Goal: Task Accomplishment & Management: Complete application form

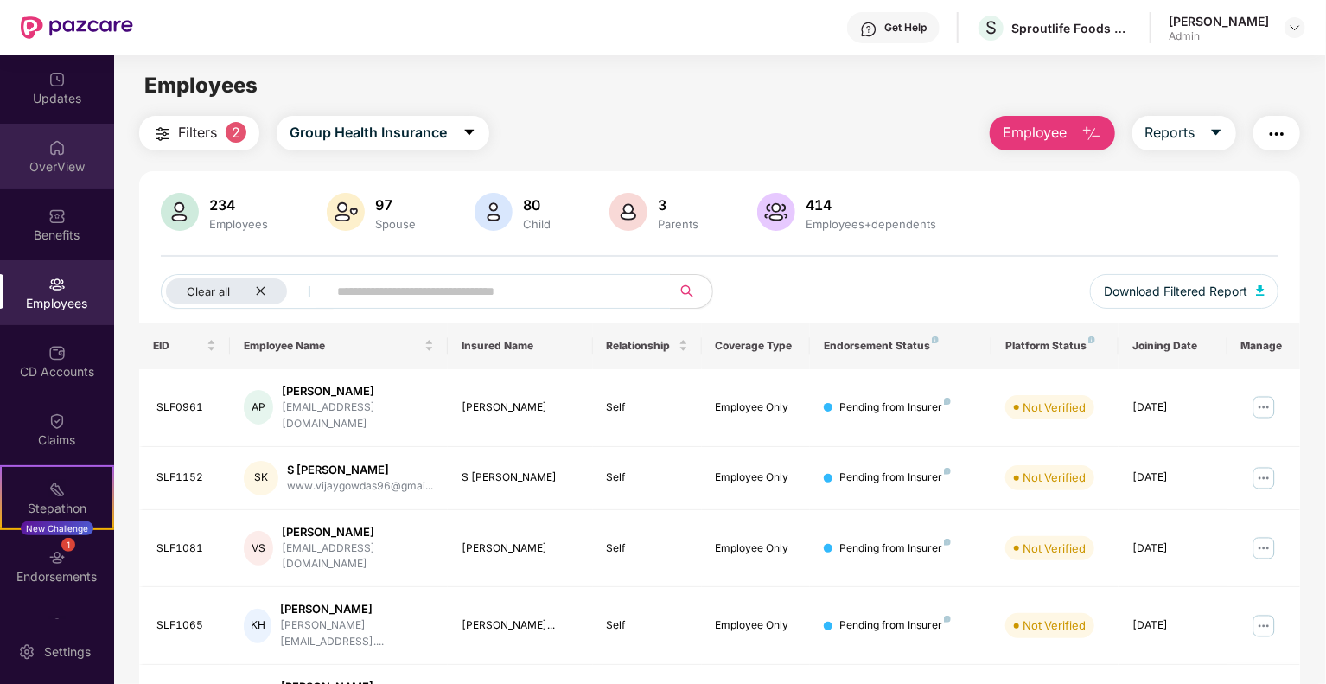
click at [44, 145] on div "OverView" at bounding box center [57, 156] width 114 height 65
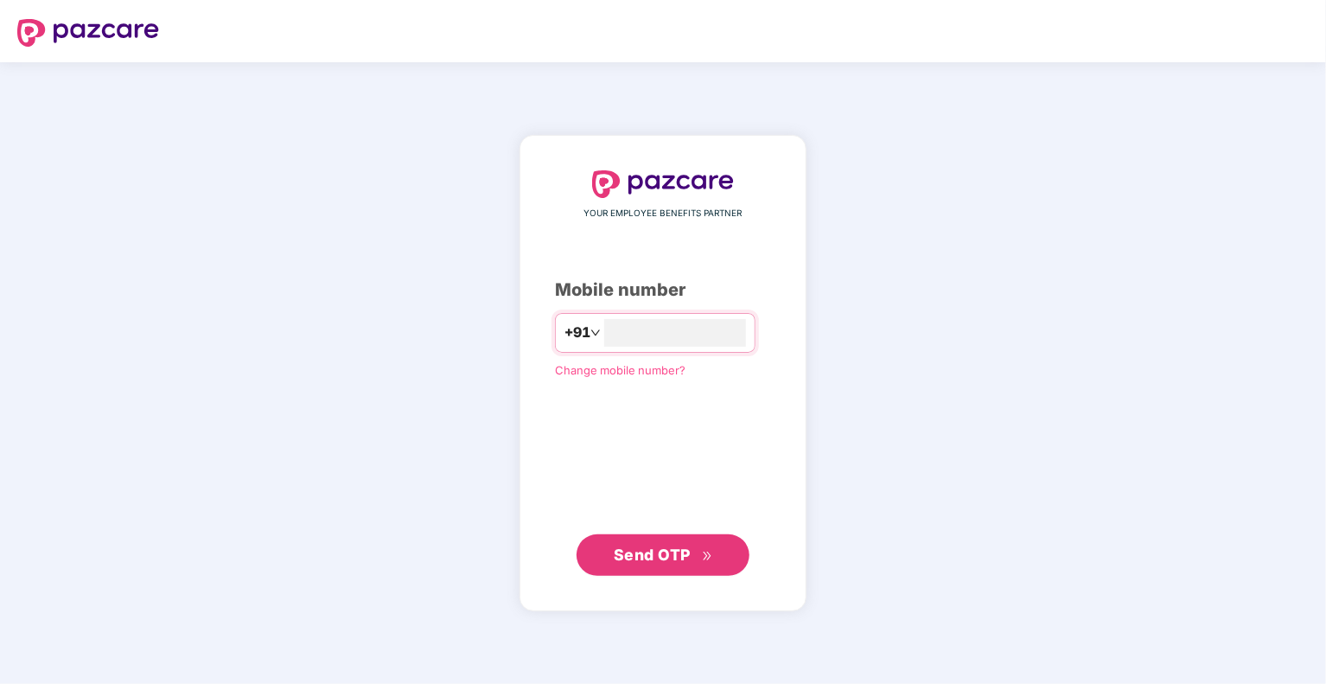
type input "**********"
click at [660, 545] on span "Send OTP" at bounding box center [652, 554] width 77 height 18
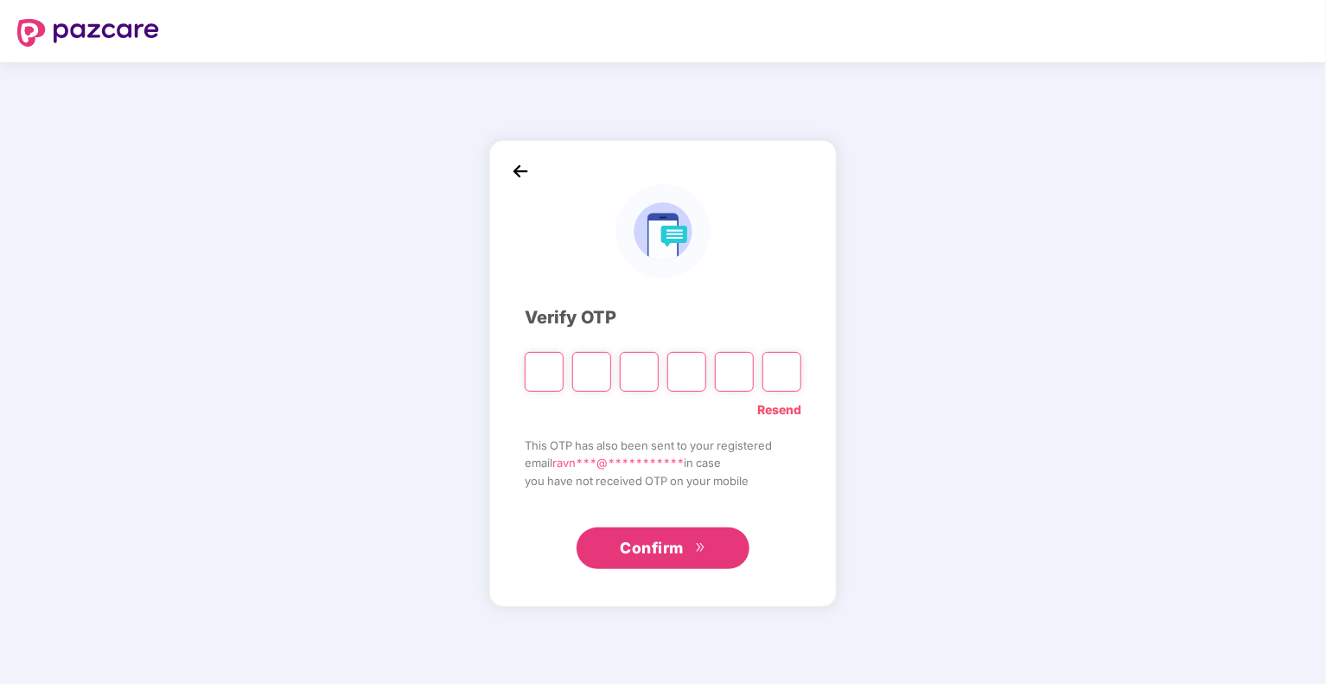
type input "*"
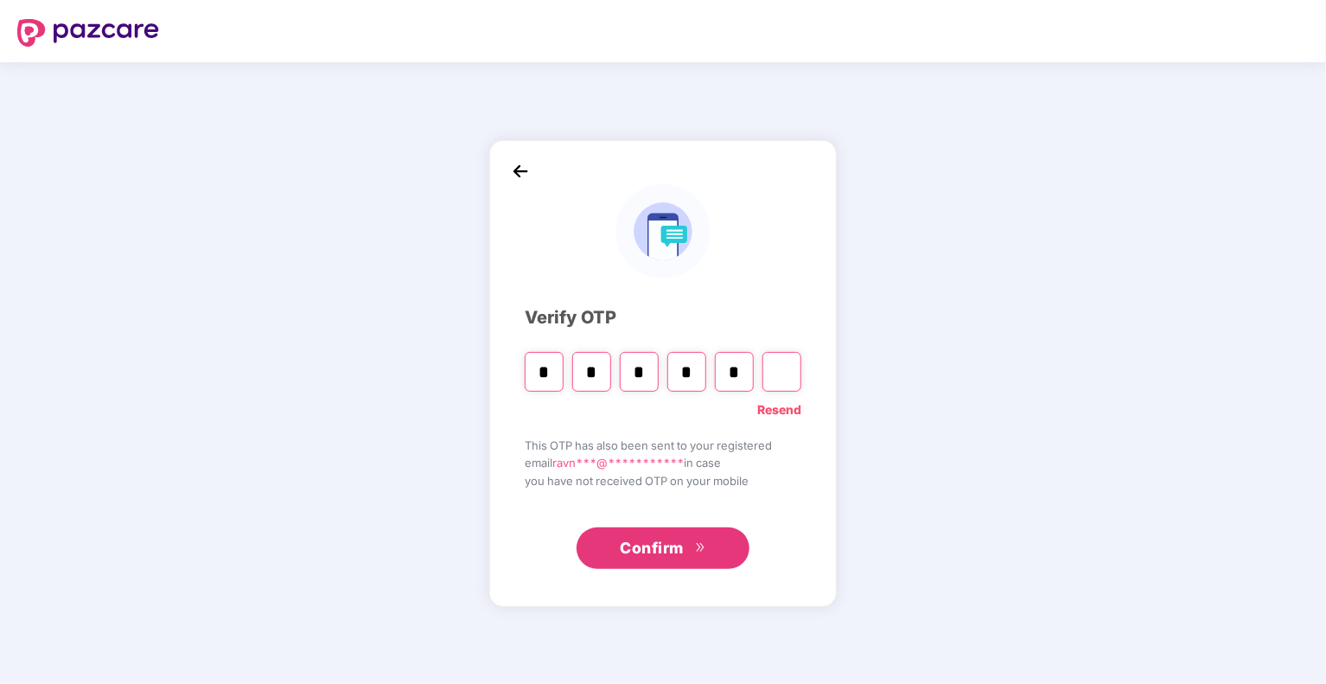
type input "*"
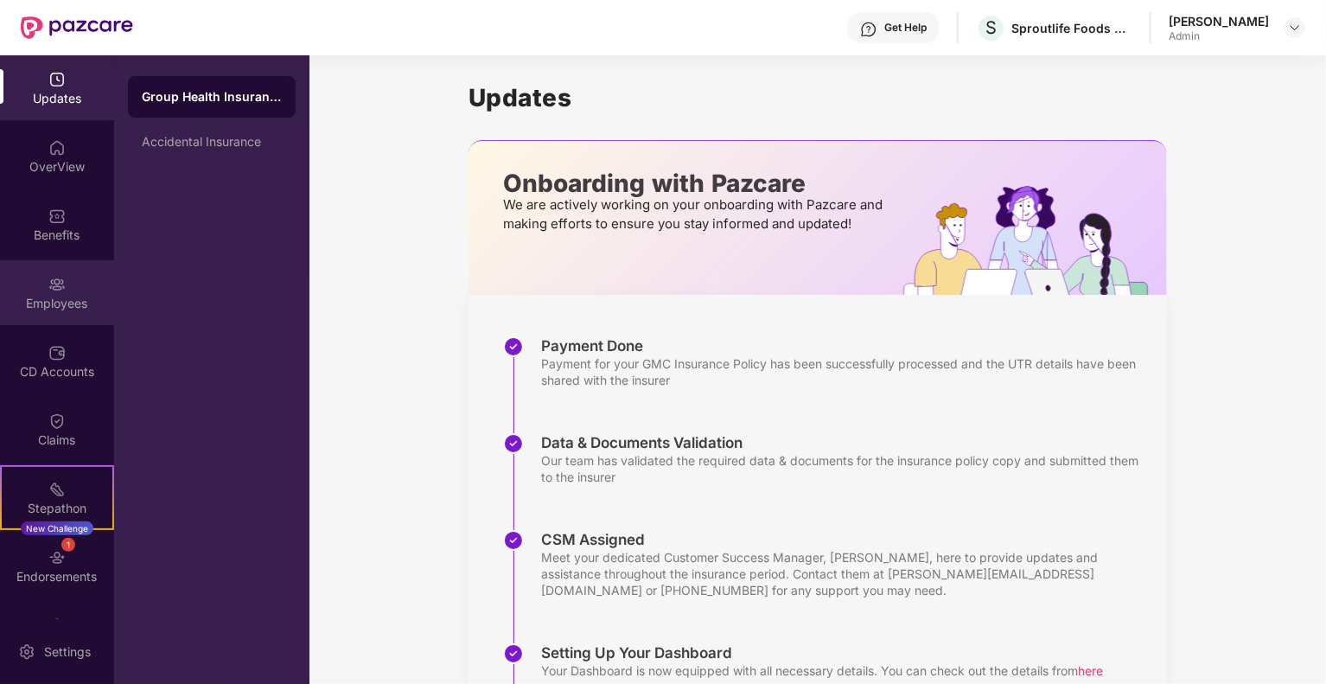
click at [77, 310] on div "Employees" at bounding box center [57, 303] width 114 height 17
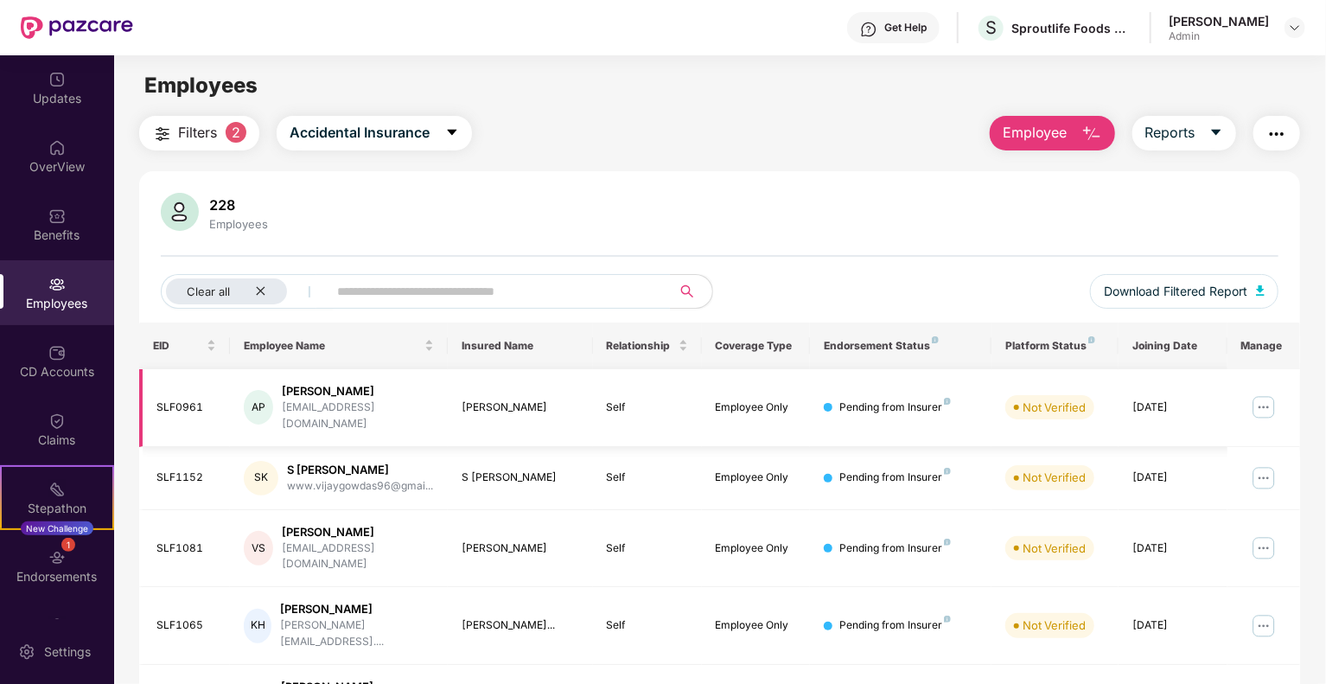
click at [209, 399] on div "SLF0961" at bounding box center [186, 407] width 60 height 16
click at [387, 386] on div "[PERSON_NAME]" at bounding box center [358, 391] width 152 height 16
click at [1266, 400] on img at bounding box center [1264, 407] width 28 height 28
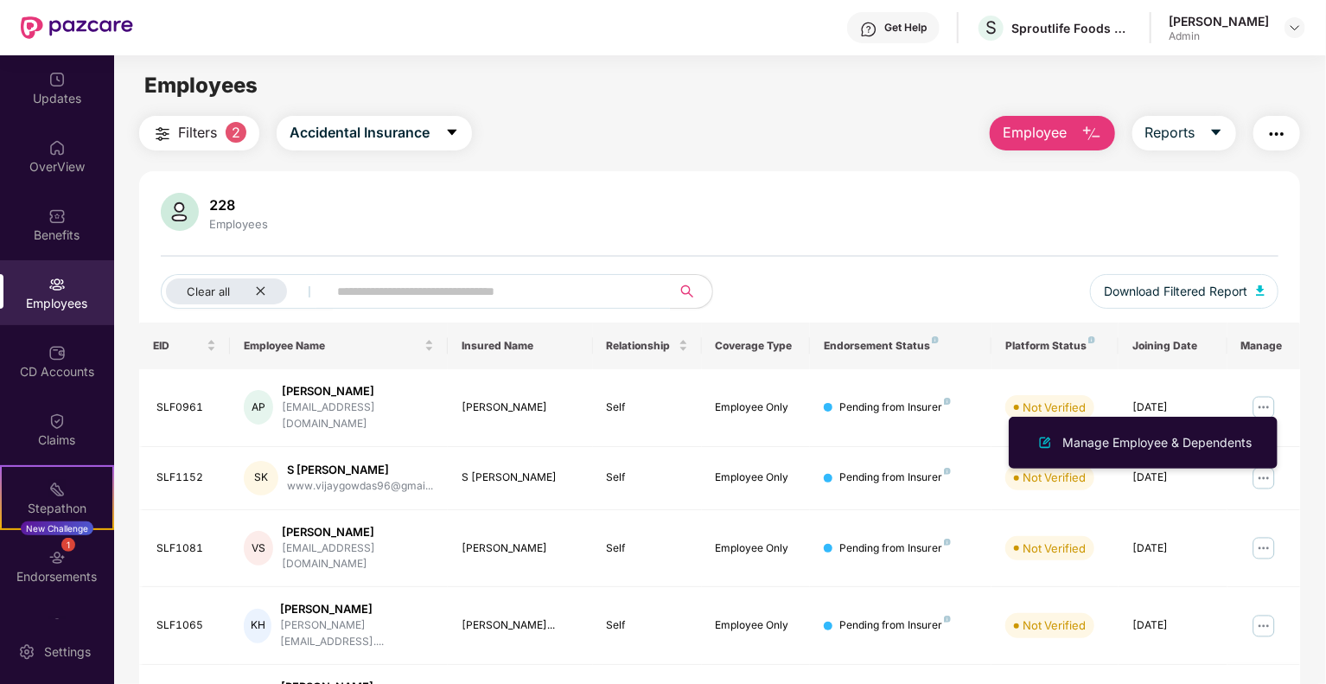
click at [1203, 20] on div "[PERSON_NAME]" at bounding box center [1219, 21] width 100 height 16
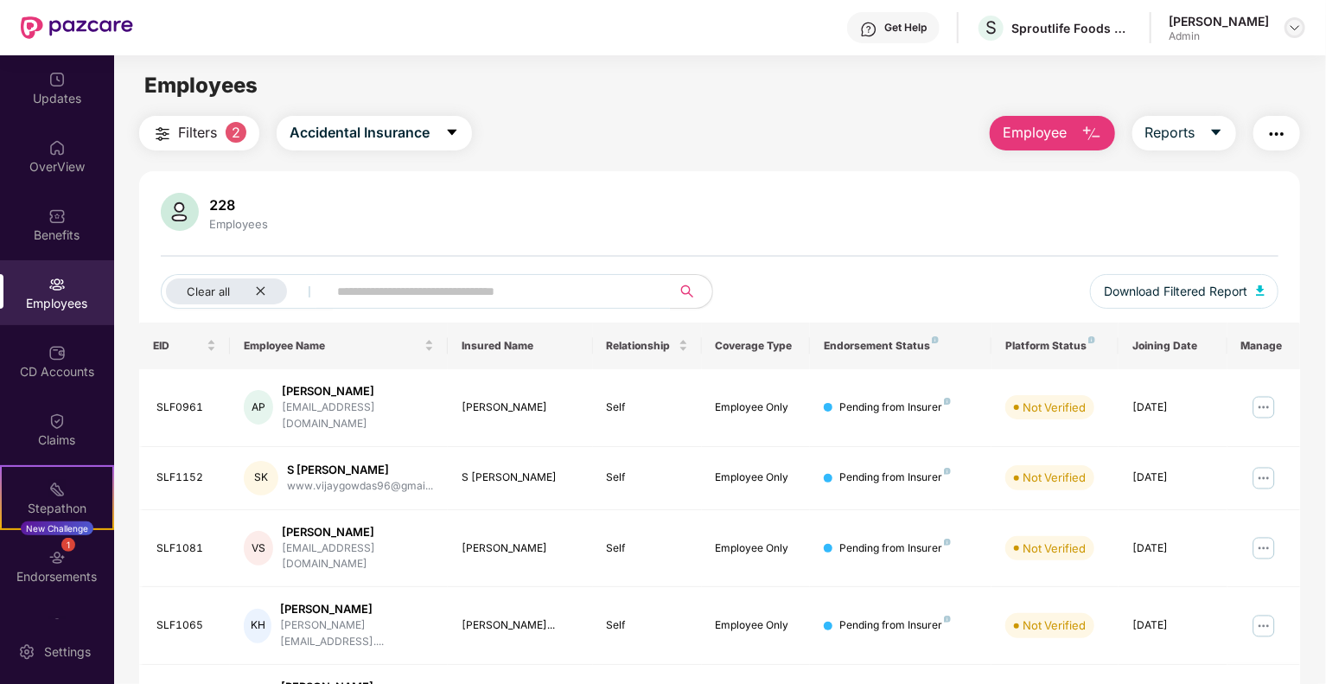
click at [1300, 17] on div at bounding box center [1295, 27] width 21 height 21
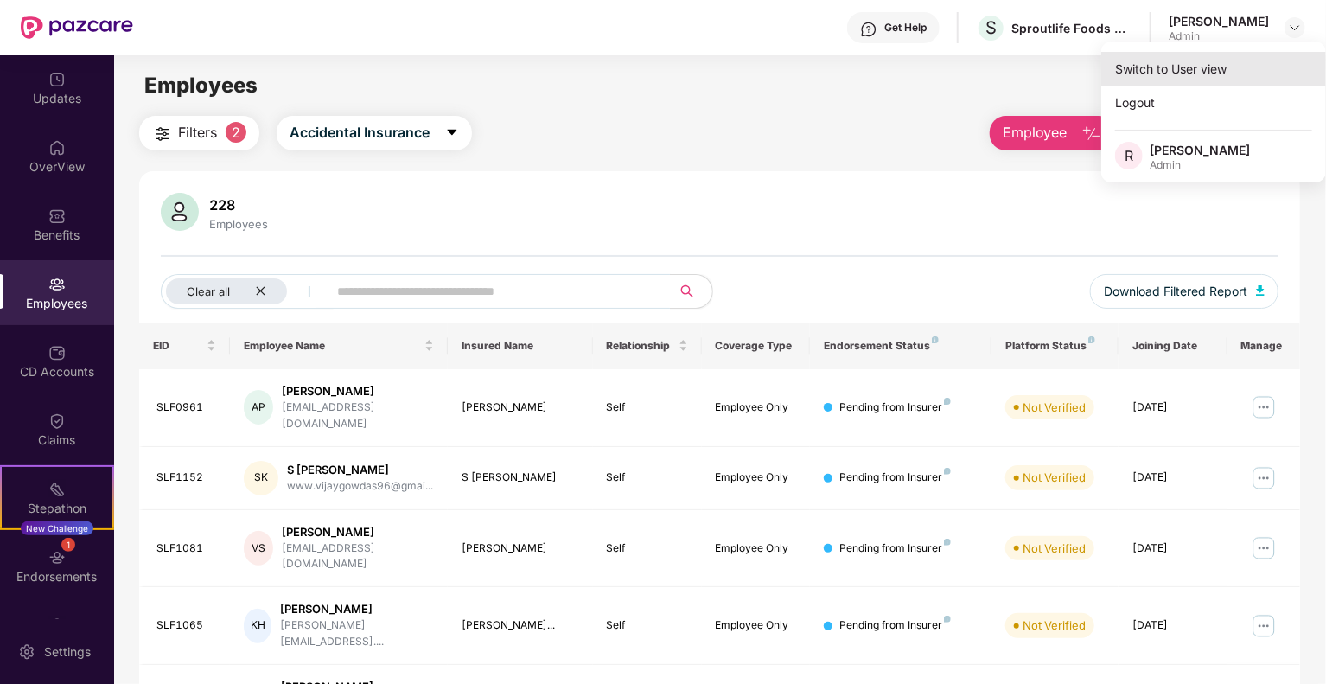
click at [1195, 57] on div "Switch to User view" at bounding box center [1213, 69] width 225 height 34
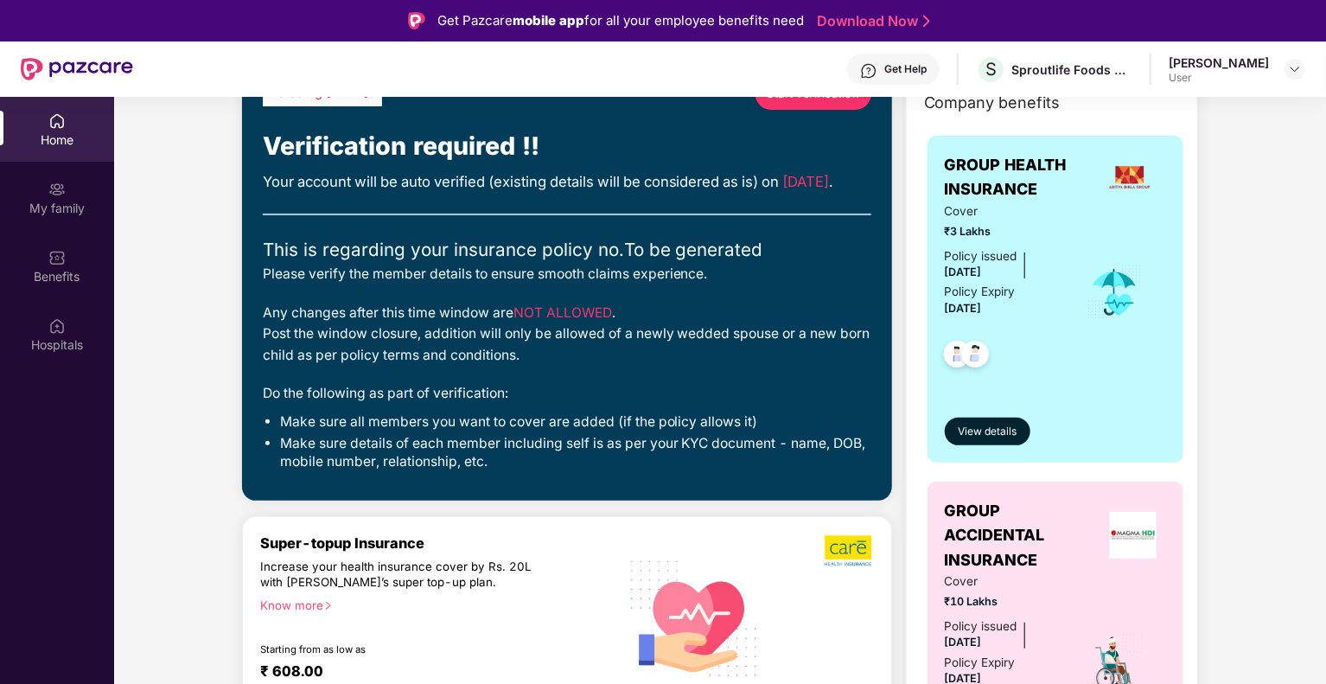
scroll to position [86, 0]
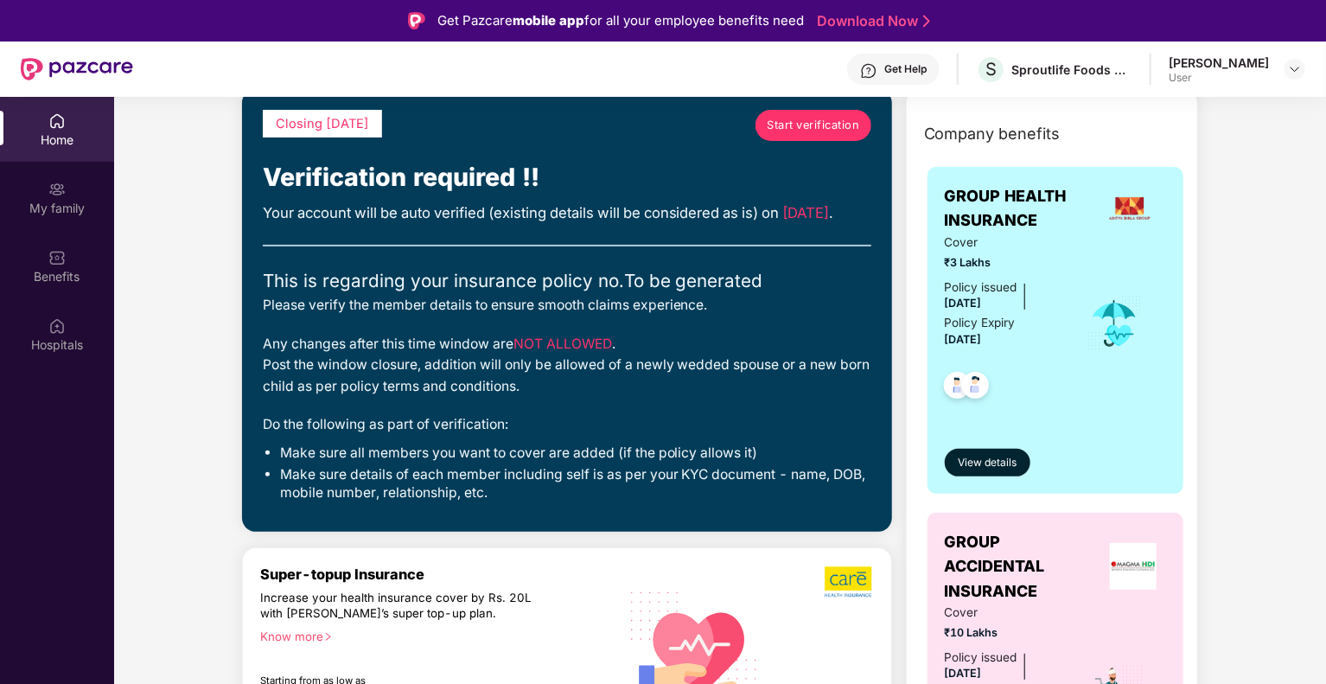
click at [802, 124] on span "Start verification" at bounding box center [813, 125] width 92 height 17
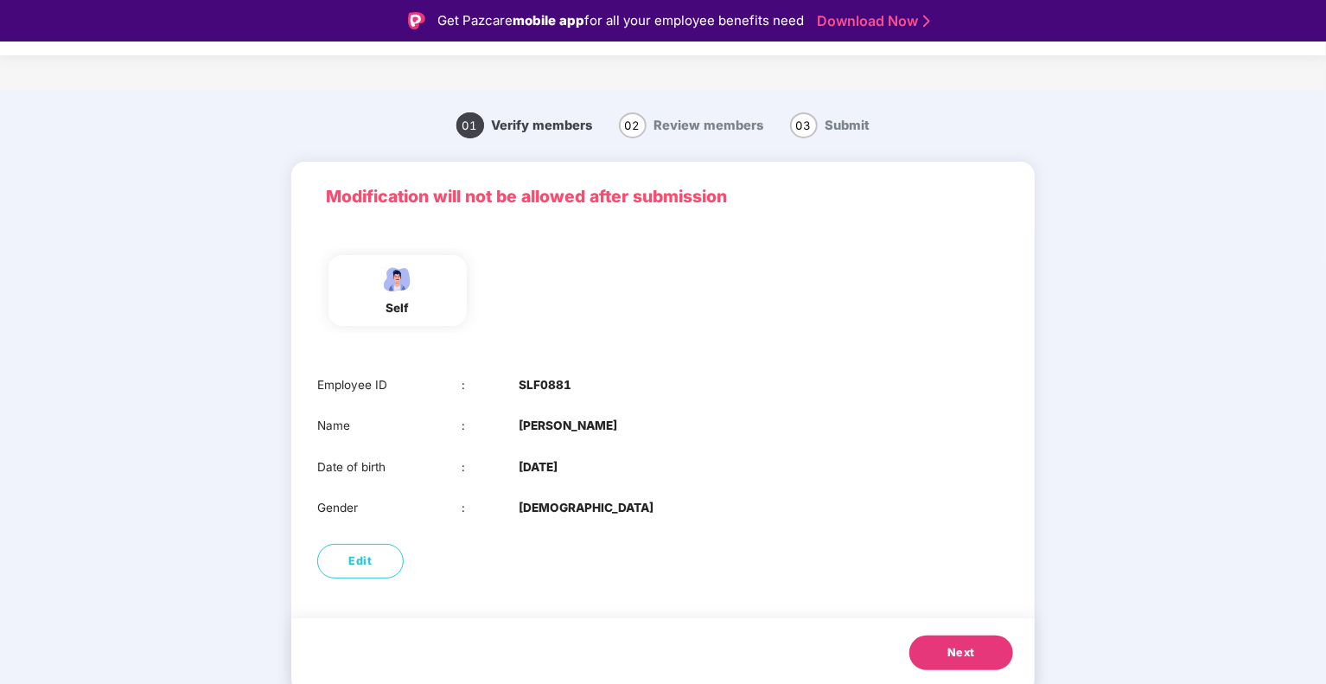
scroll to position [4, 0]
click at [957, 648] on span "Next" at bounding box center [961, 651] width 28 height 17
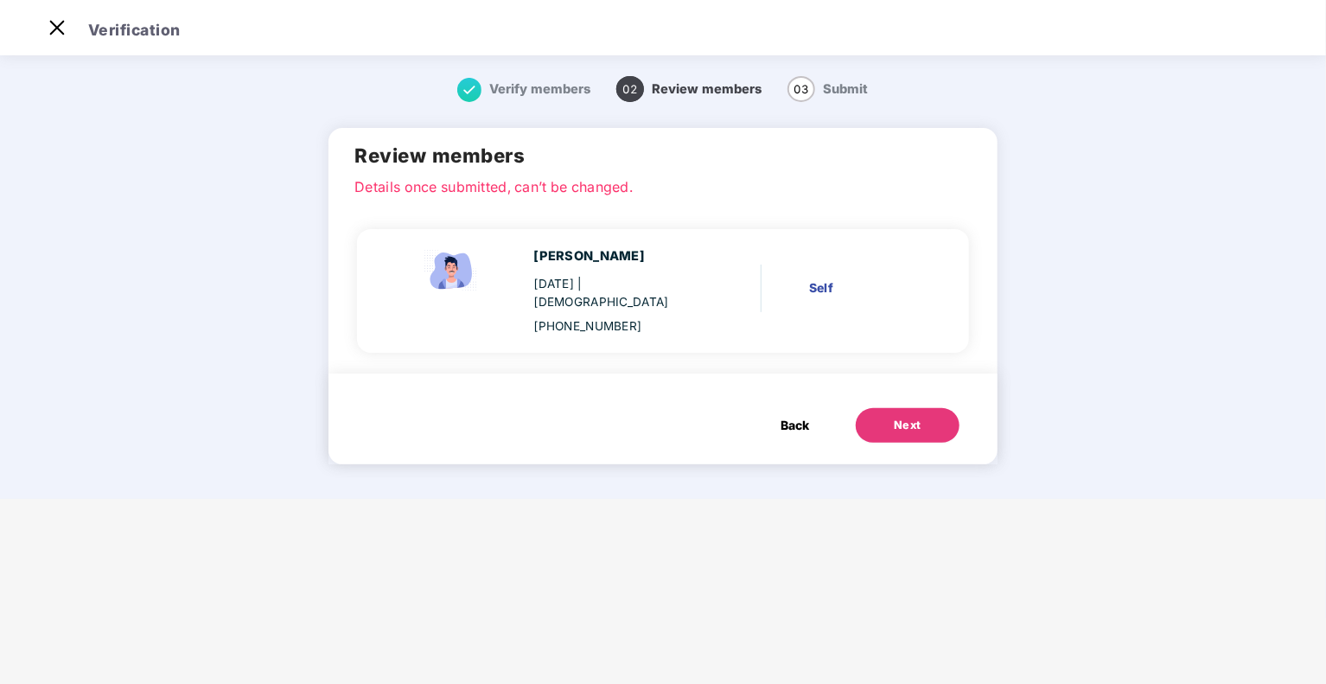
click at [888, 408] on button "Next" at bounding box center [908, 425] width 104 height 35
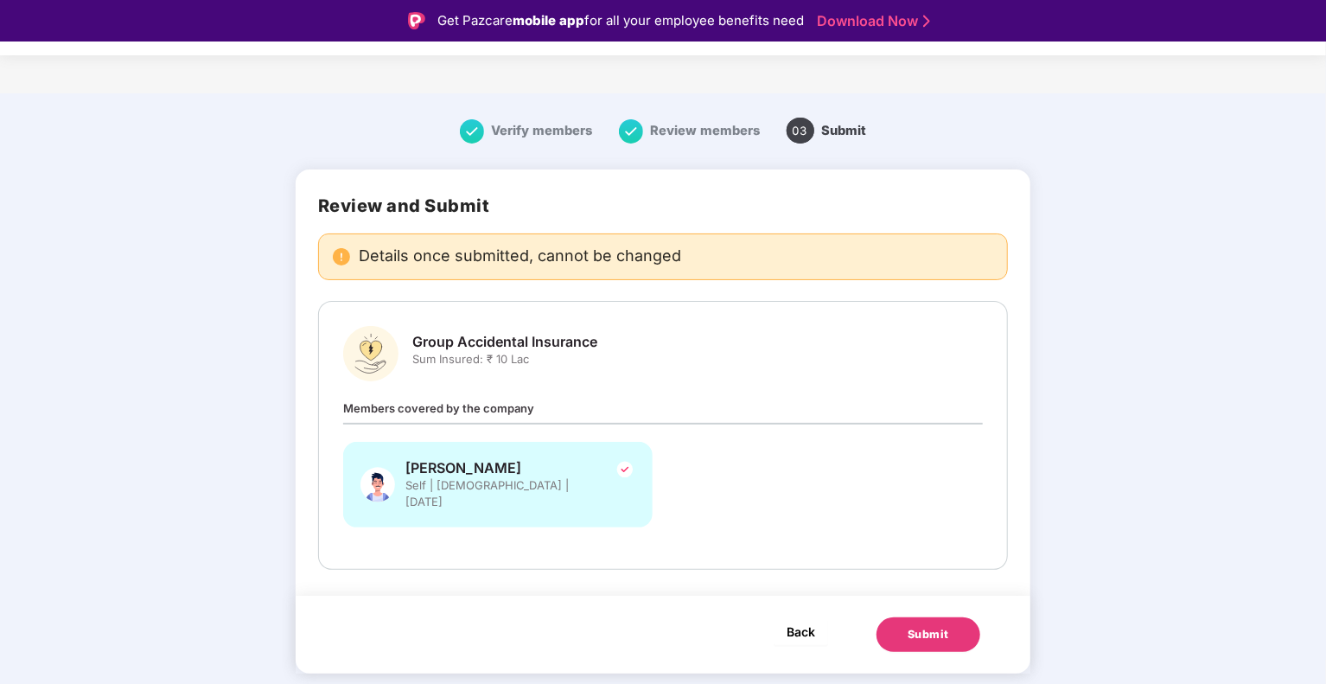
click at [818, 617] on button "Back" at bounding box center [801, 631] width 54 height 28
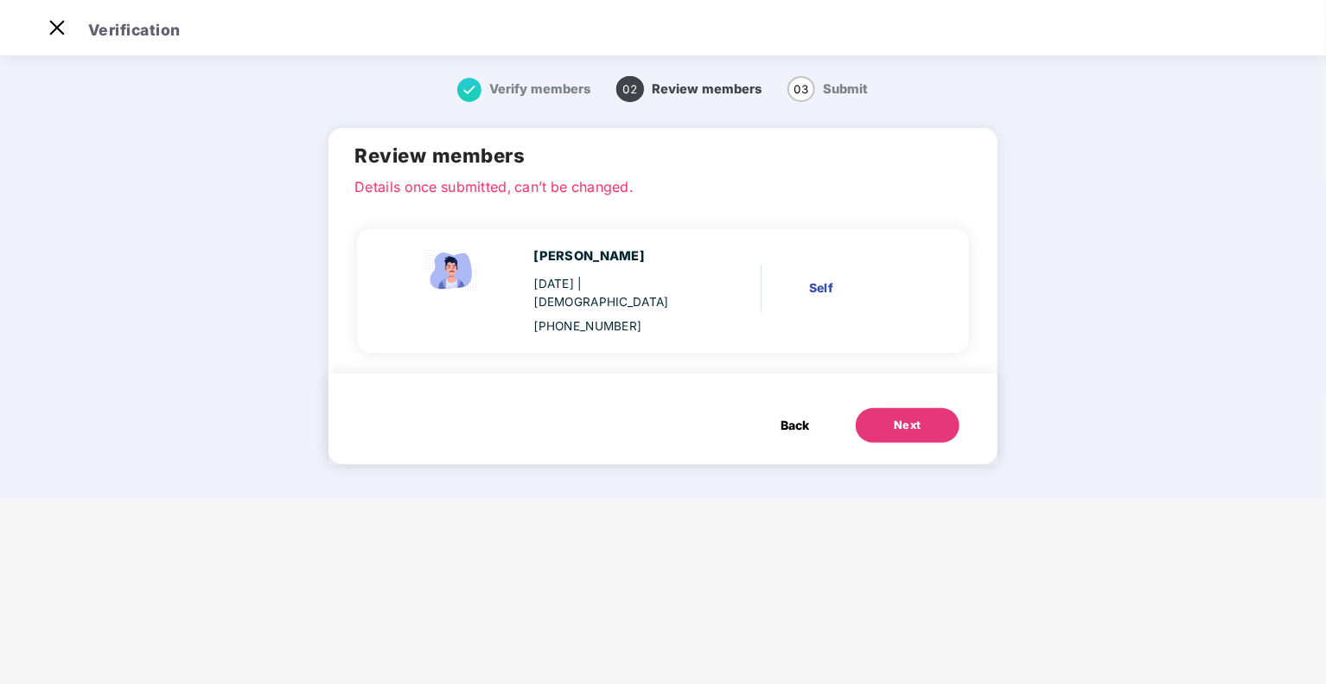
click at [884, 408] on button "Next" at bounding box center [908, 425] width 104 height 35
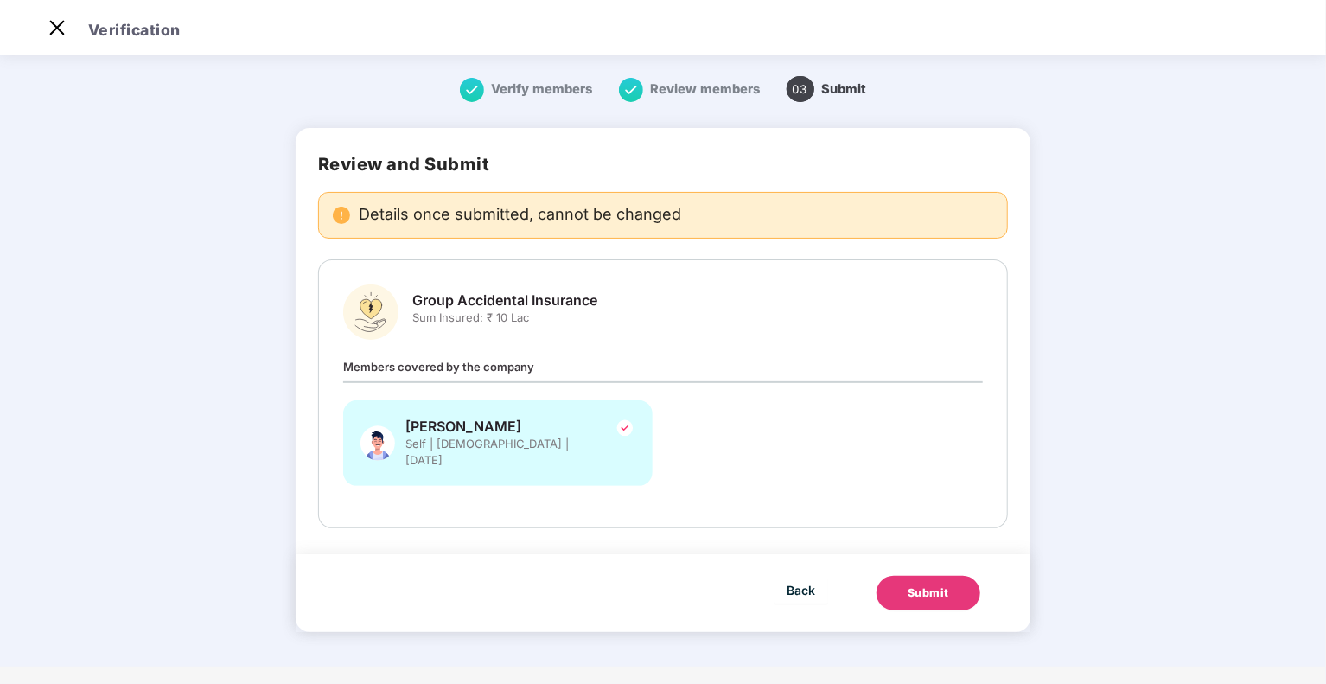
click at [908, 584] on div "Submit" at bounding box center [928, 592] width 41 height 17
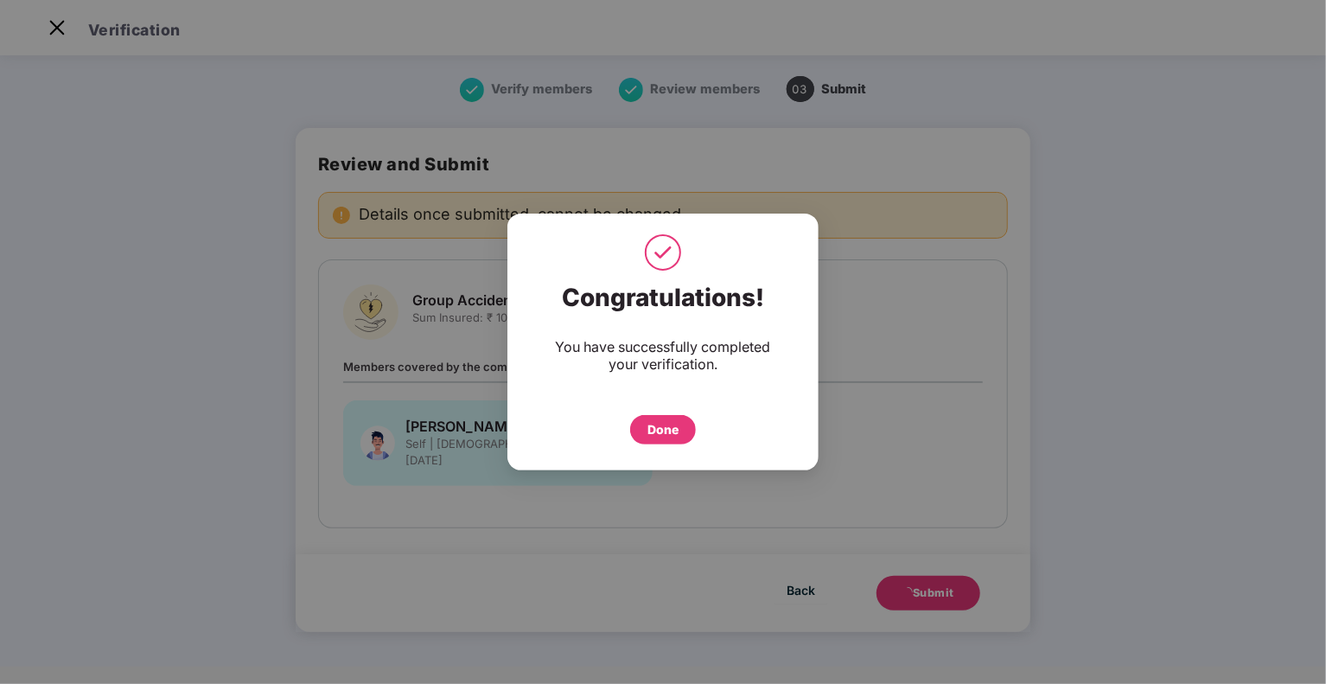
click at [655, 443] on div "Congratulations! You have successfully completed your verification. Done" at bounding box center [662, 363] width 311 height 179
click at [656, 434] on div "Done" at bounding box center [662, 429] width 31 height 19
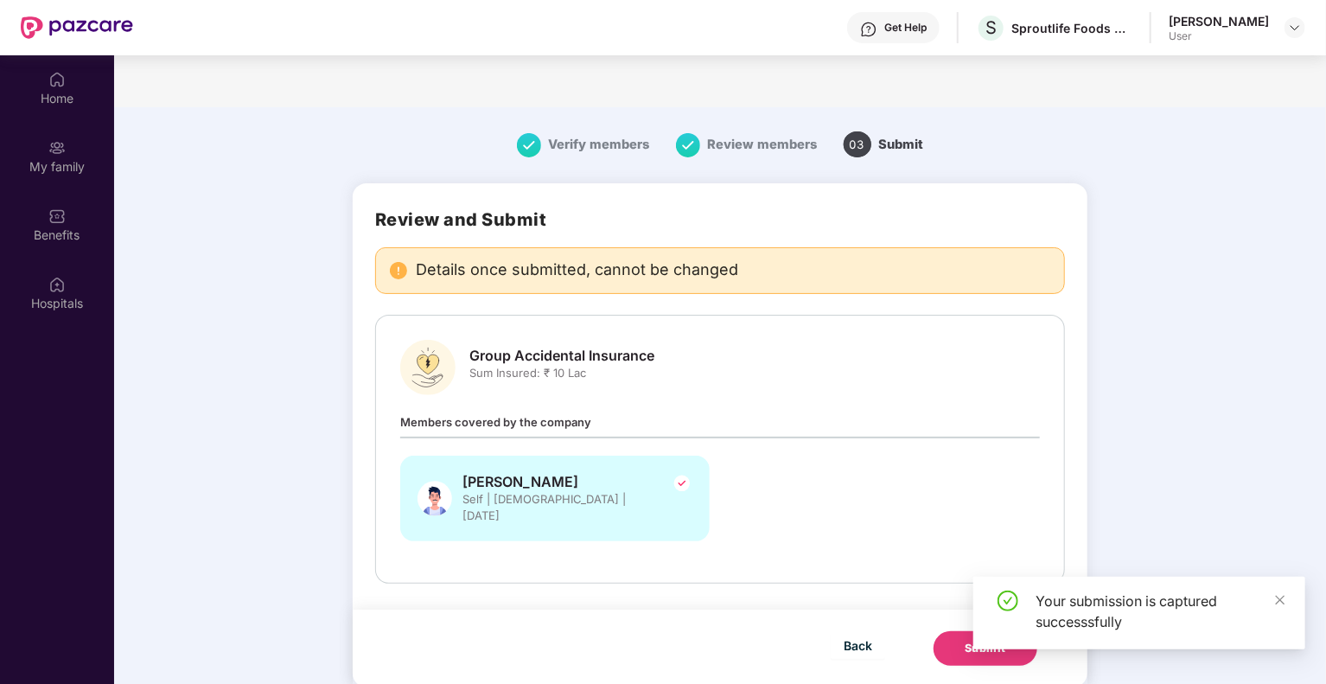
scroll to position [97, 0]
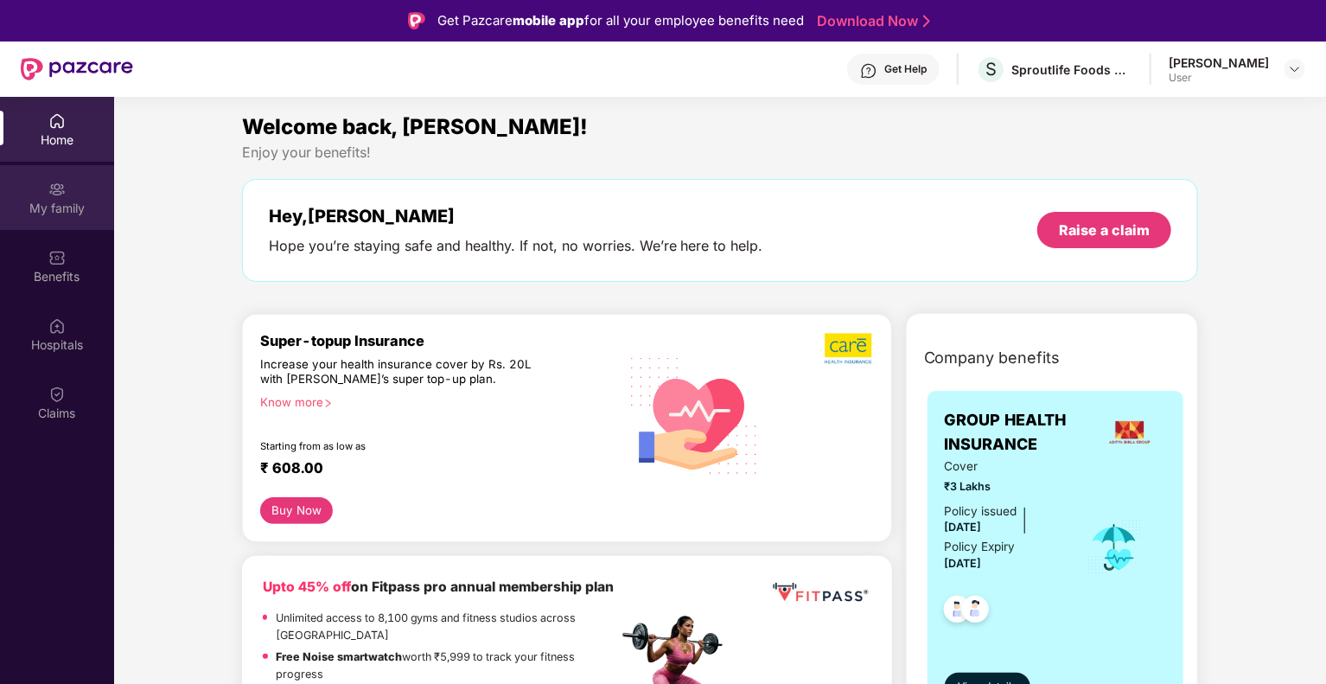
click at [34, 206] on div "My family" at bounding box center [57, 208] width 114 height 17
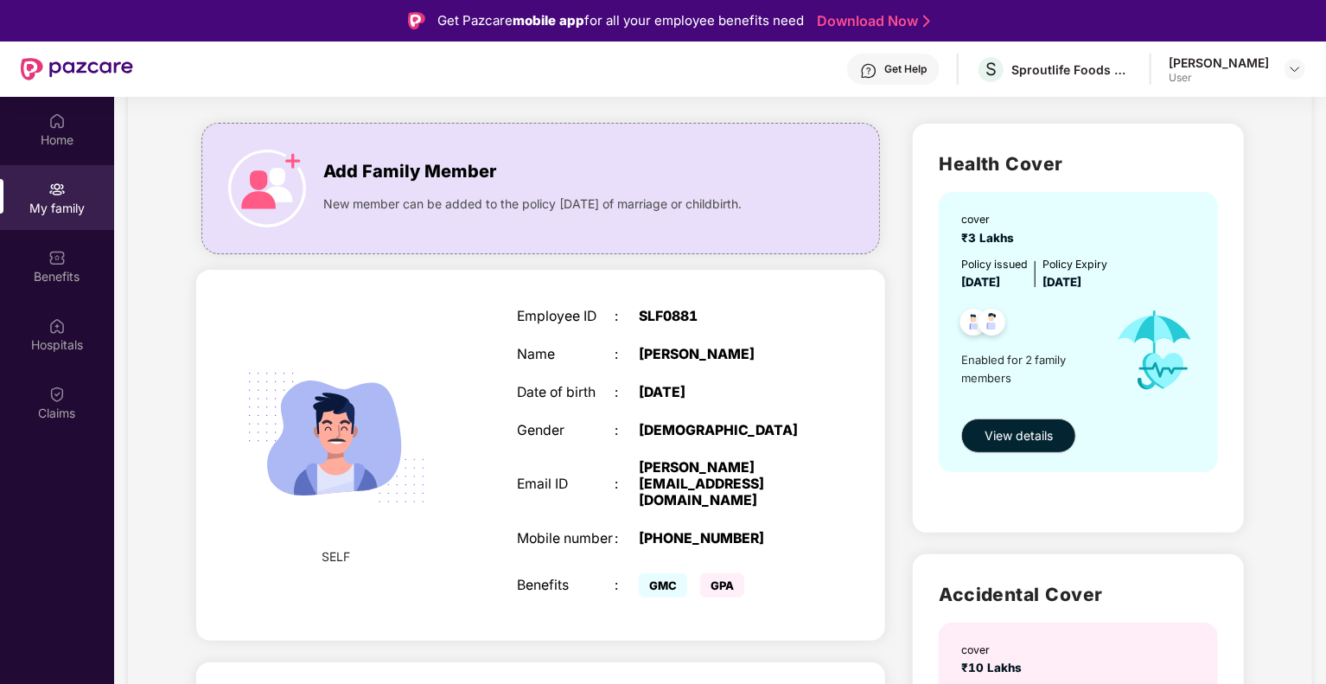
scroll to position [86, 0]
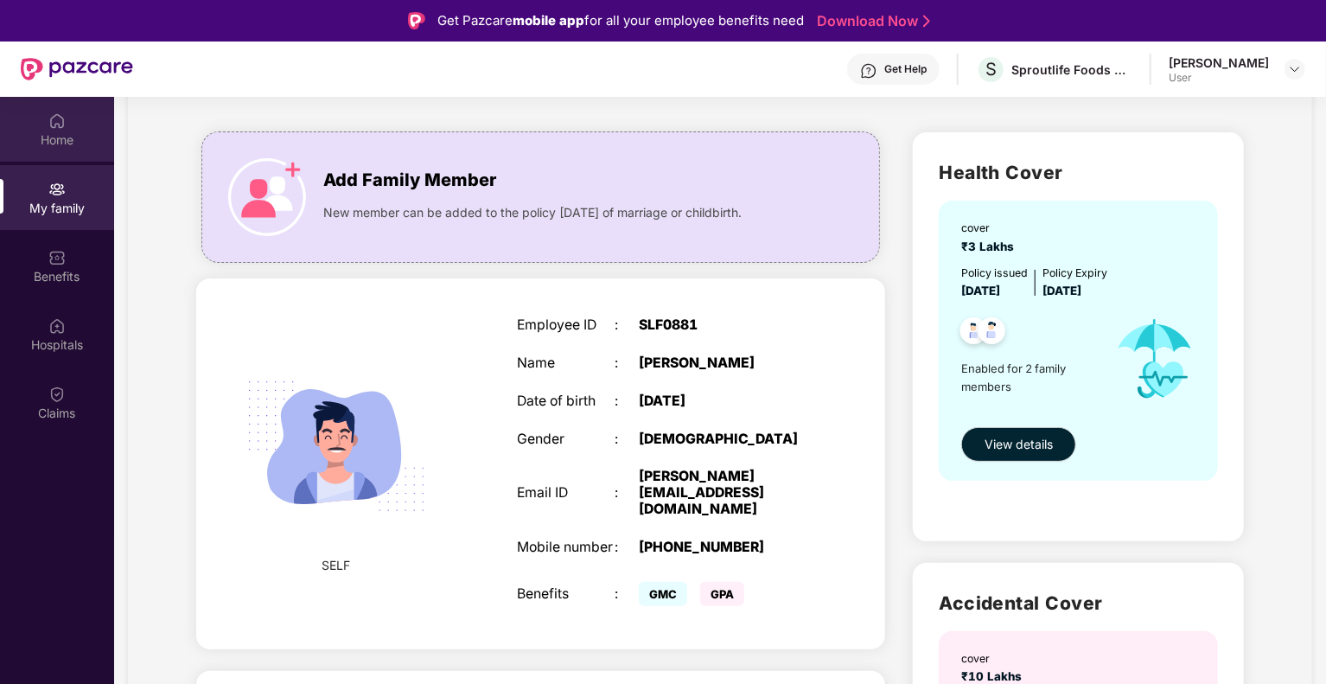
click at [69, 155] on div "Home" at bounding box center [57, 129] width 114 height 65
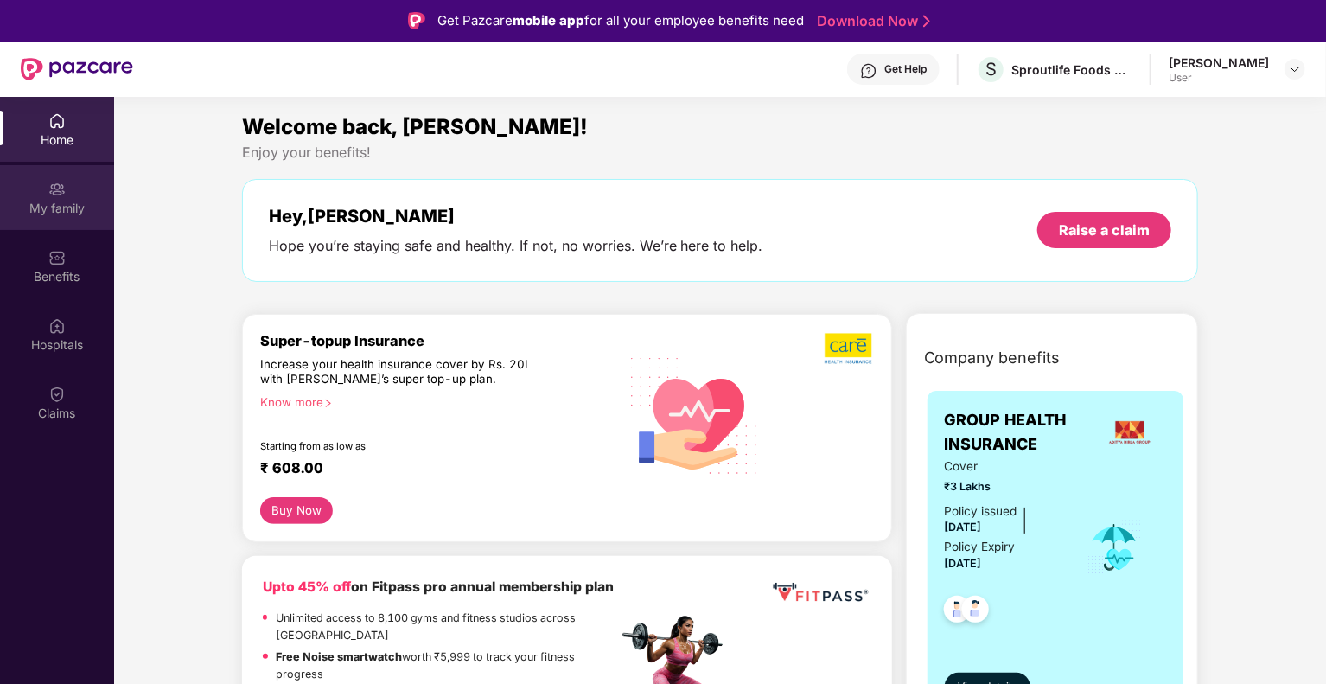
click at [104, 196] on div "My family" at bounding box center [57, 197] width 114 height 65
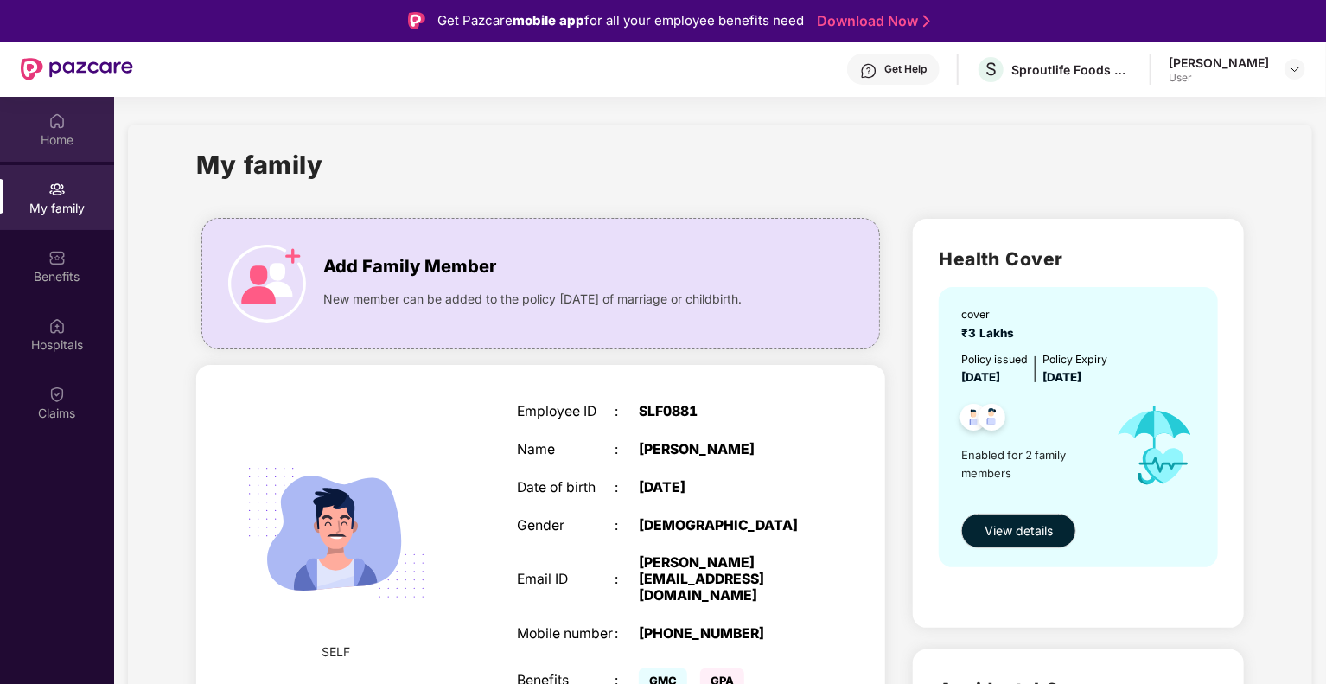
click at [64, 151] on div "Home" at bounding box center [57, 129] width 114 height 65
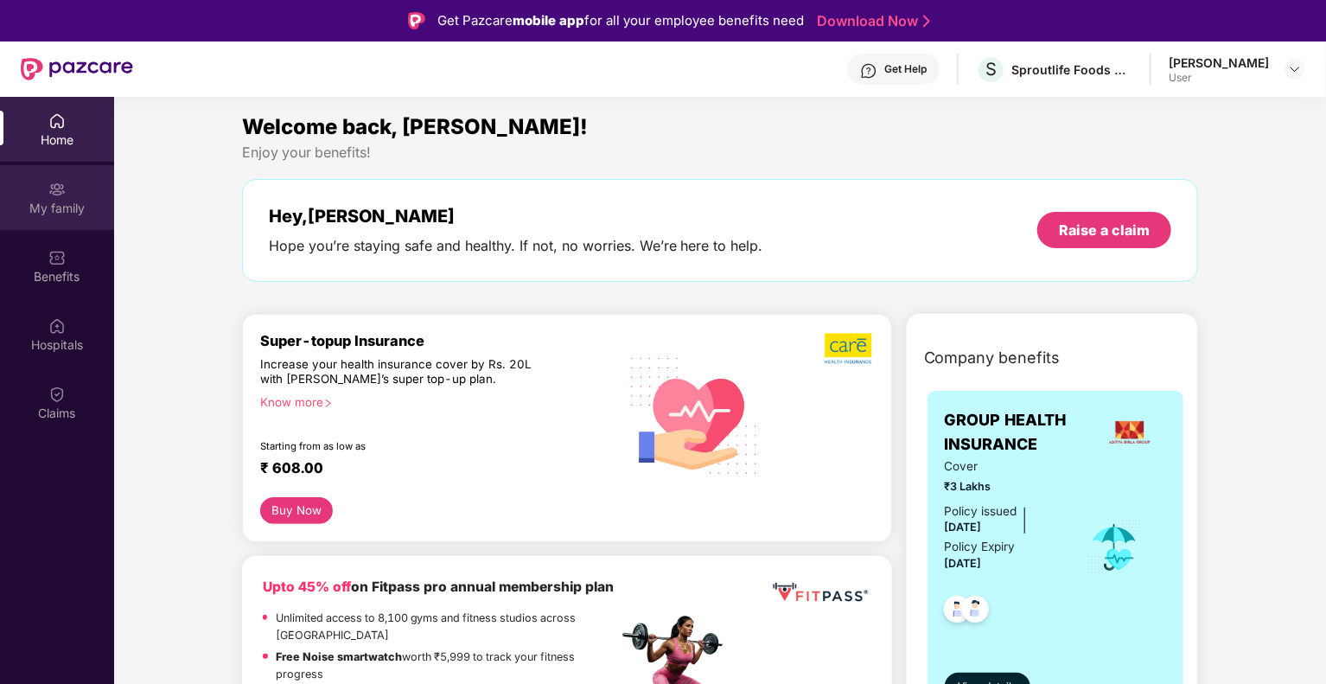
click at [45, 210] on div "My family" at bounding box center [57, 208] width 114 height 17
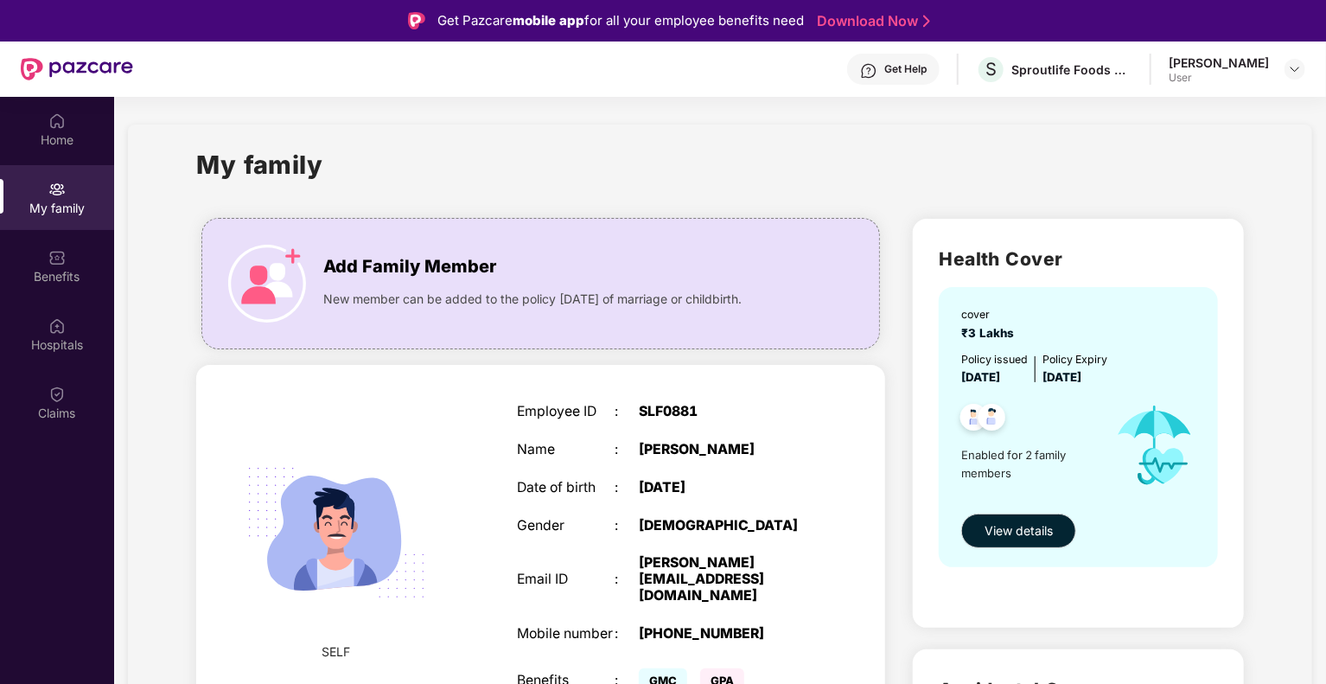
scroll to position [346, 0]
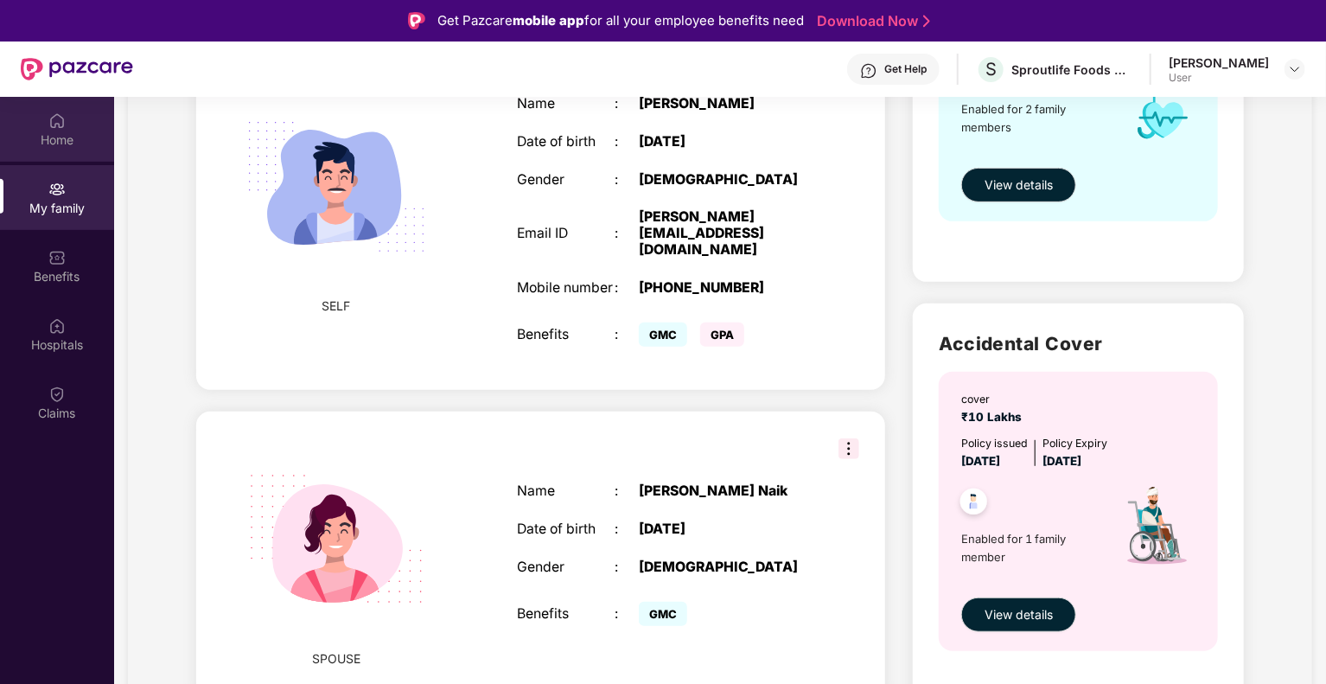
click at [35, 114] on div "Home" at bounding box center [57, 129] width 114 height 65
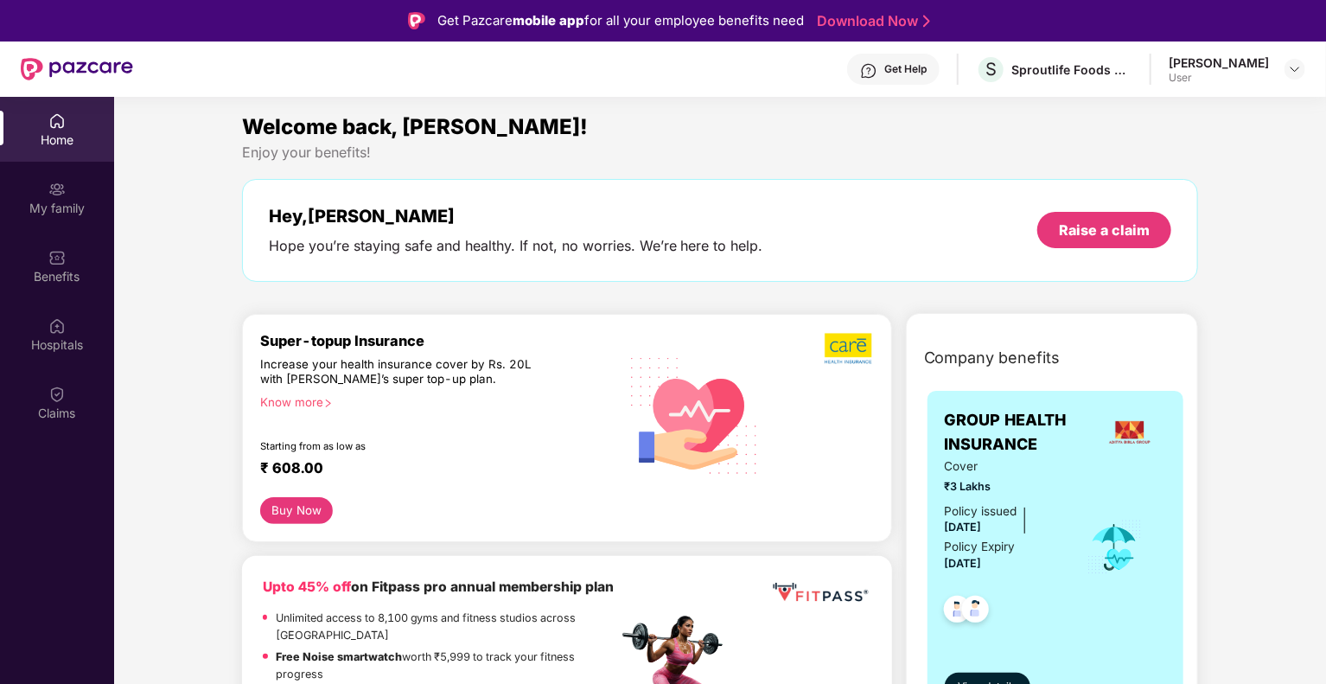
click at [977, 435] on span "GROUP HEALTH INSURANCE" at bounding box center [1019, 432] width 149 height 49
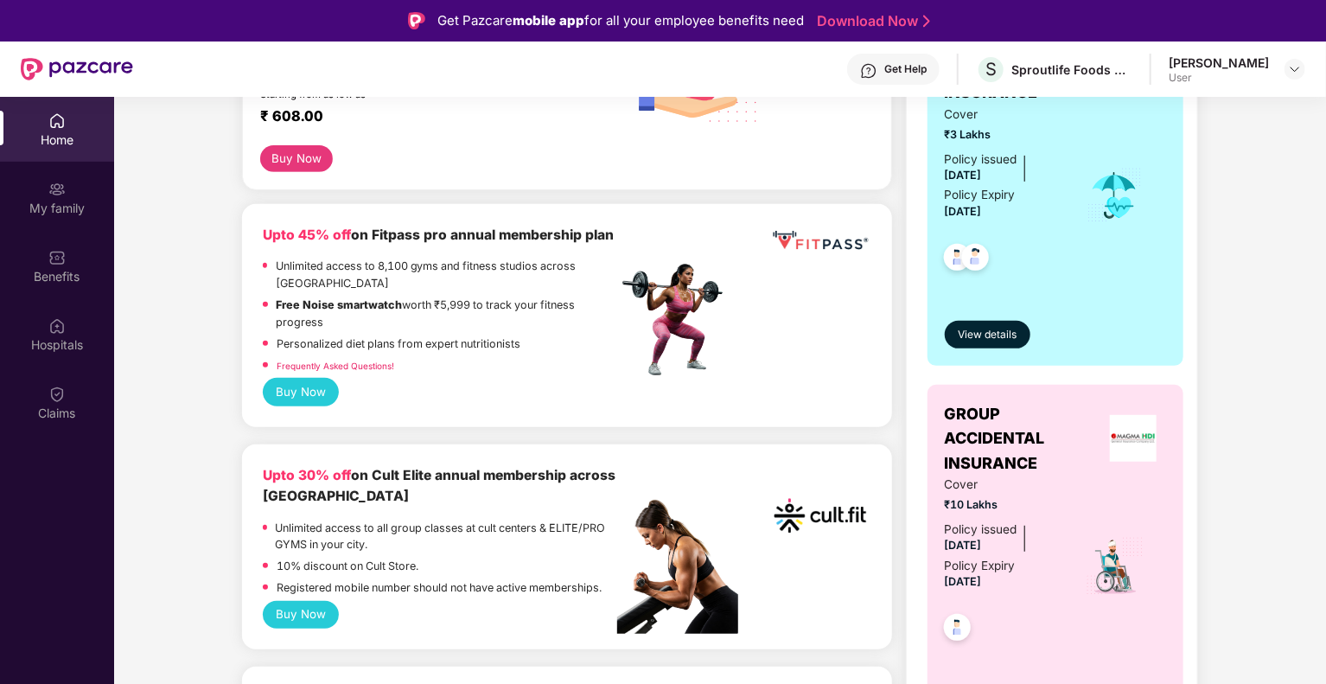
scroll to position [519, 0]
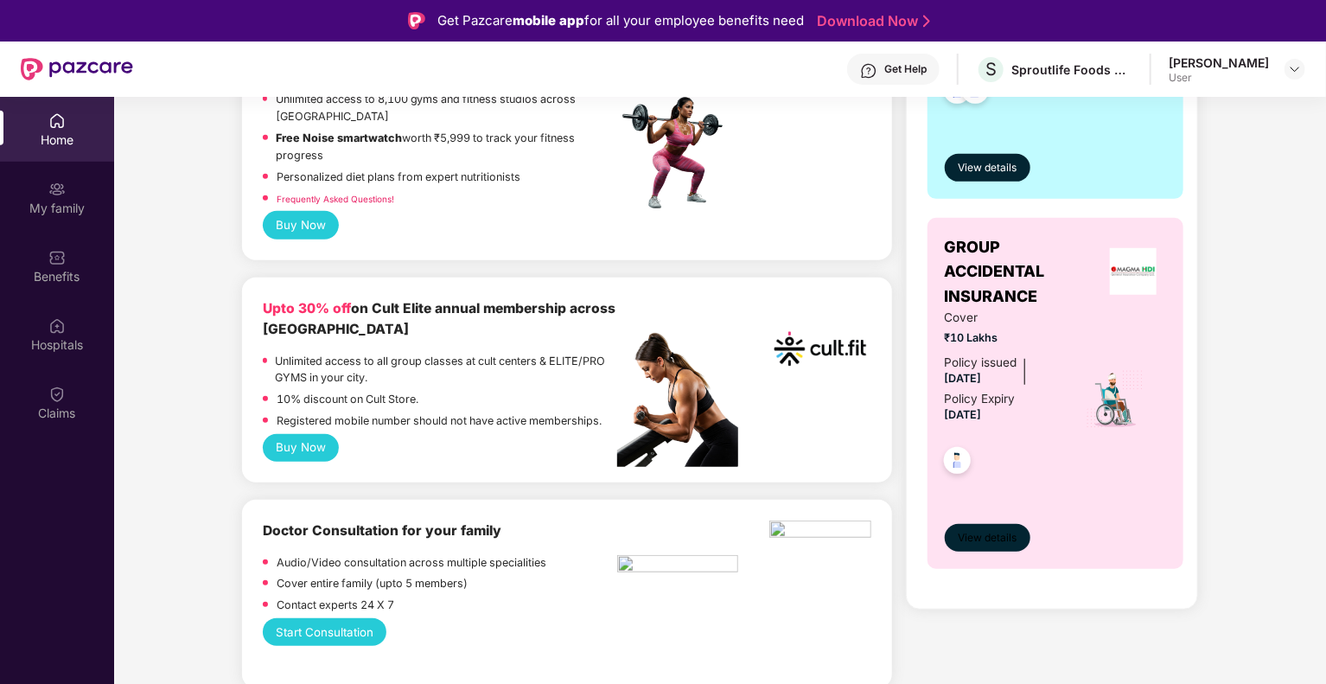
click at [985, 532] on span "View details" at bounding box center [987, 538] width 59 height 16
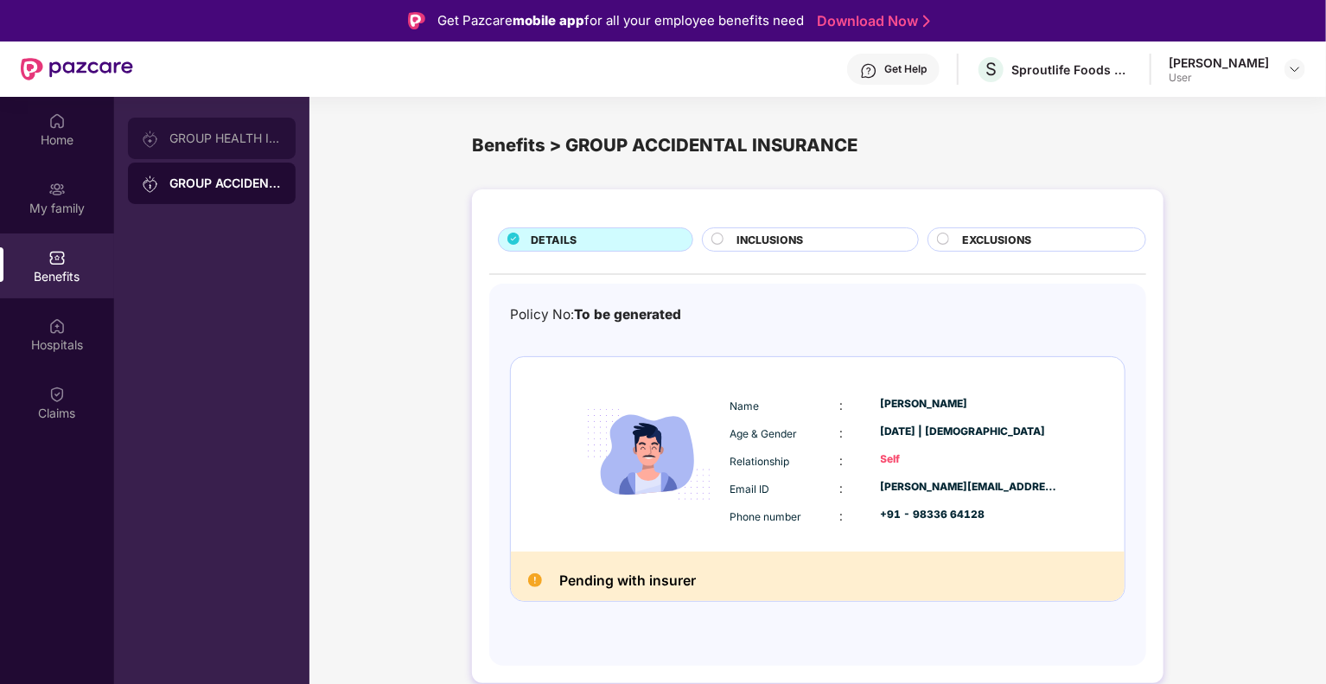
click at [227, 150] on div "GROUP HEALTH INSURANCE" at bounding box center [212, 138] width 168 height 41
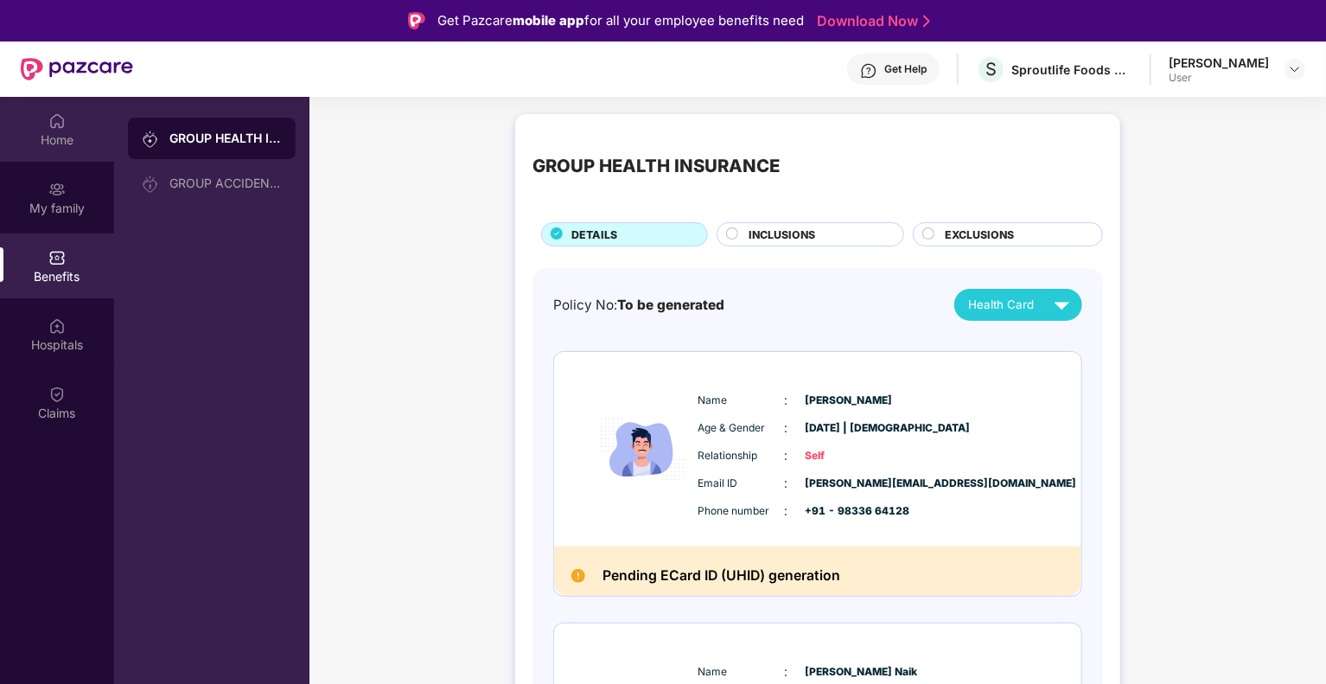
click at [66, 144] on div "Home" at bounding box center [57, 139] width 114 height 17
